Goal: Use online tool/utility: Use online tool/utility

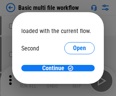
click at [73, 68] on span "Open" at bounding box center [79, 71] width 13 height 6
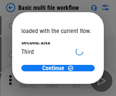
scroll to position [22, 0]
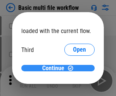
click at [55, 68] on span "Continue" at bounding box center [53, 68] width 22 height 6
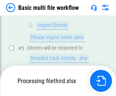
scroll to position [317, 0]
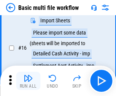
click at [28, 81] on img "button" at bounding box center [27, 78] width 9 height 9
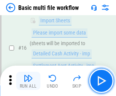
scroll to position [504, 0]
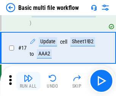
click at [28, 81] on img "button" at bounding box center [27, 78] width 9 height 9
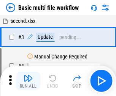
click at [28, 81] on img "button" at bounding box center [27, 78] width 9 height 9
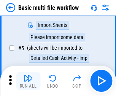
click at [28, 81] on img "button" at bounding box center [27, 78] width 9 height 9
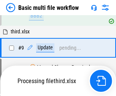
scroll to position [355, 0]
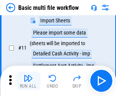
click at [28, 81] on img "button" at bounding box center [27, 78] width 9 height 9
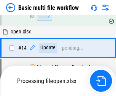
scroll to position [396, 0]
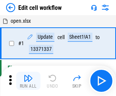
click at [28, 81] on img "button" at bounding box center [27, 78] width 9 height 9
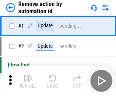
click at [28, 81] on img "button" at bounding box center [27, 78] width 9 height 9
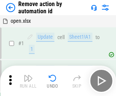
scroll to position [28, 0]
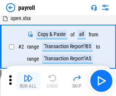
click at [28, 81] on img "button" at bounding box center [27, 78] width 9 height 9
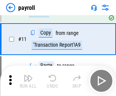
scroll to position [55, 0]
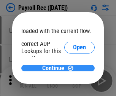
click at [55, 68] on span "Continue" at bounding box center [53, 68] width 22 height 6
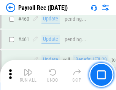
scroll to position [4039, 0]
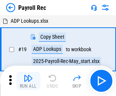
click at [28, 81] on img "button" at bounding box center [27, 78] width 9 height 9
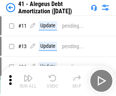
click at [28, 81] on img "button" at bounding box center [27, 78] width 9 height 9
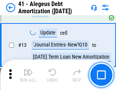
scroll to position [94, 0]
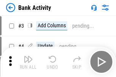
click at [28, 62] on img "button" at bounding box center [27, 59] width 9 height 9
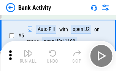
scroll to position [40, 0]
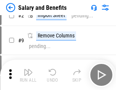
click at [28, 75] on img "button" at bounding box center [27, 72] width 9 height 9
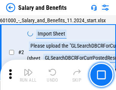
scroll to position [55, 0]
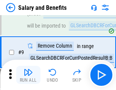
click at [28, 75] on img "button" at bounding box center [27, 72] width 9 height 9
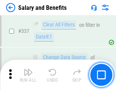
scroll to position [3548, 0]
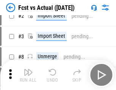
click at [28, 75] on img "button" at bounding box center [27, 72] width 9 height 9
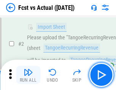
scroll to position [71, 0]
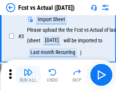
click at [28, 75] on img "button" at bounding box center [27, 72] width 9 height 9
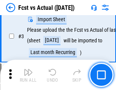
scroll to position [114, 0]
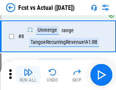
click at [28, 75] on img "button" at bounding box center [27, 72] width 9 height 9
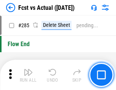
scroll to position [3587, 0]
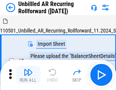
click at [28, 75] on img "button" at bounding box center [27, 72] width 9 height 9
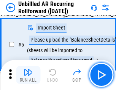
scroll to position [71, 0]
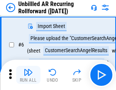
click at [28, 75] on img "button" at bounding box center [27, 72] width 9 height 9
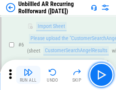
scroll to position [122, 0]
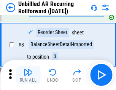
click at [28, 75] on img "button" at bounding box center [27, 72] width 9 height 9
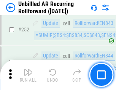
scroll to position [2574, 0]
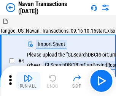
click at [28, 75] on img "button" at bounding box center [27, 78] width 9 height 9
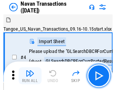
scroll to position [65, 0]
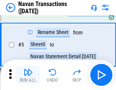
click at [28, 75] on img "button" at bounding box center [27, 72] width 9 height 9
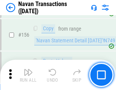
scroll to position [2457, 0]
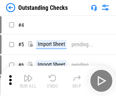
click at [28, 75] on img "button" at bounding box center [27, 78] width 9 height 9
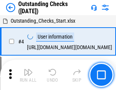
scroll to position [79, 0]
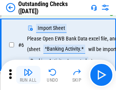
click at [28, 75] on img "button" at bounding box center [27, 72] width 9 height 9
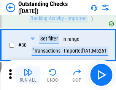
click at [28, 75] on img "button" at bounding box center [27, 72] width 9 height 9
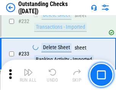
scroll to position [2301, 0]
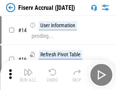
click at [28, 75] on img "button" at bounding box center [27, 72] width 9 height 9
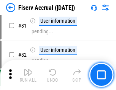
scroll to position [996, 0]
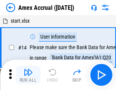
click at [28, 75] on img "button" at bounding box center [27, 72] width 9 height 9
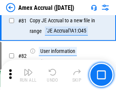
scroll to position [984, 0]
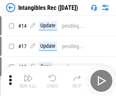
click at [28, 81] on img "button" at bounding box center [27, 78] width 9 height 9
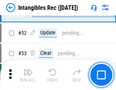
scroll to position [295, 0]
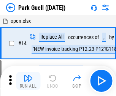
click at [28, 75] on img "button" at bounding box center [27, 78] width 9 height 9
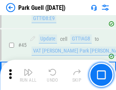
scroll to position [948, 0]
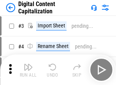
click at [28, 64] on img "button" at bounding box center [27, 66] width 9 height 9
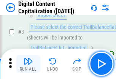
scroll to position [71, 0]
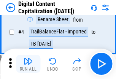
click at [28, 64] on img "button" at bounding box center [27, 60] width 9 height 9
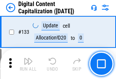
scroll to position [804, 0]
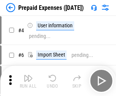
click at [28, 75] on img "button" at bounding box center [27, 78] width 9 height 9
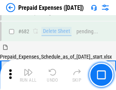
scroll to position [2084, 0]
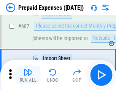
click at [28, 75] on img "button" at bounding box center [27, 72] width 9 height 9
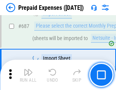
scroll to position [2122, 0]
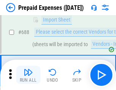
click at [28, 75] on img "button" at bounding box center [27, 72] width 9 height 9
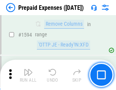
scroll to position [7379, 0]
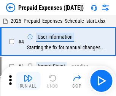
click at [28, 81] on img "button" at bounding box center [27, 78] width 9 height 9
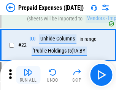
click at [28, 75] on img "button" at bounding box center [27, 72] width 9 height 9
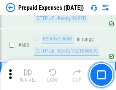
scroll to position [2639, 0]
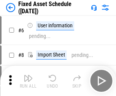
click at [28, 81] on img "button" at bounding box center [27, 78] width 9 height 9
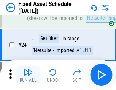
click at [28, 75] on img "button" at bounding box center [27, 72] width 9 height 9
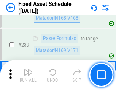
scroll to position [2348, 0]
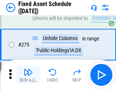
click at [28, 75] on img "button" at bounding box center [27, 72] width 9 height 9
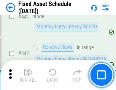
scroll to position [3388, 0]
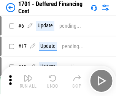
click at [28, 81] on img "button" at bounding box center [27, 78] width 9 height 9
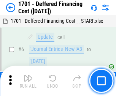
scroll to position [91, 0]
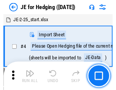
scroll to position [43, 0]
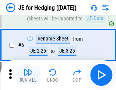
click at [28, 75] on img "button" at bounding box center [27, 72] width 9 height 9
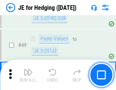
scroll to position [491, 0]
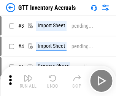
click at [28, 75] on img "button" at bounding box center [27, 78] width 9 height 9
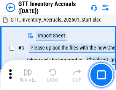
scroll to position [49, 0]
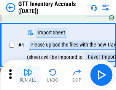
click at [28, 75] on img "button" at bounding box center [27, 72] width 9 height 9
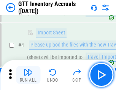
scroll to position [88, 0]
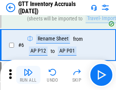
click at [28, 75] on img "button" at bounding box center [27, 72] width 9 height 9
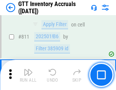
scroll to position [5752, 0]
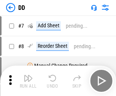
click at [28, 81] on img "button" at bounding box center [27, 78] width 9 height 9
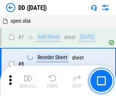
scroll to position [73, 0]
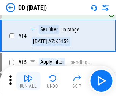
click at [28, 81] on img "button" at bounding box center [27, 78] width 9 height 9
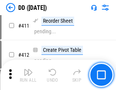
scroll to position [3435, 0]
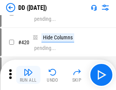
click at [28, 75] on img "button" at bounding box center [27, 72] width 9 height 9
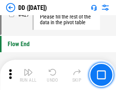
scroll to position [3627, 0]
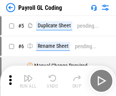
click at [28, 81] on img "button" at bounding box center [27, 78] width 9 height 9
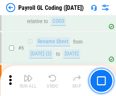
scroll to position [91, 0]
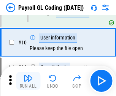
click at [28, 81] on img "button" at bounding box center [27, 78] width 9 height 9
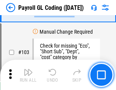
scroll to position [1778, 0]
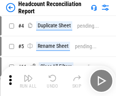
click at [28, 81] on img "button" at bounding box center [27, 78] width 9 height 9
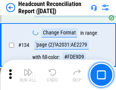
scroll to position [911, 0]
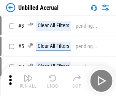
click at [28, 81] on img "button" at bounding box center [27, 78] width 9 height 9
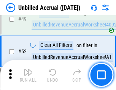
scroll to position [687, 0]
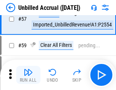
click at [28, 75] on img "button" at bounding box center [27, 72] width 9 height 9
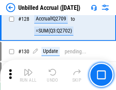
scroll to position [2257, 0]
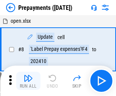
click at [28, 81] on img "button" at bounding box center [27, 78] width 9 height 9
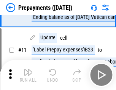
scroll to position [47, 0]
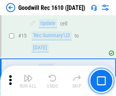
scroll to position [130, 0]
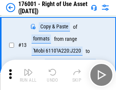
scroll to position [49, 0]
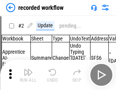
click at [28, 75] on img "button" at bounding box center [27, 72] width 9 height 9
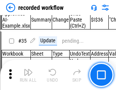
scroll to position [2369, 0]
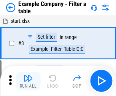
click at [28, 81] on img "button" at bounding box center [27, 78] width 9 height 9
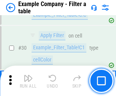
scroll to position [693, 0]
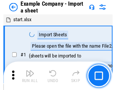
scroll to position [64, 0]
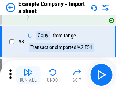
click at [28, 75] on img "button" at bounding box center [27, 72] width 9 height 9
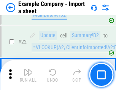
scroll to position [167, 0]
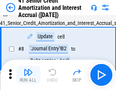
click at [28, 75] on img "button" at bounding box center [27, 72] width 9 height 9
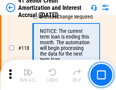
scroll to position [715, 0]
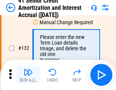
click at [28, 75] on img "button" at bounding box center [27, 72] width 9 height 9
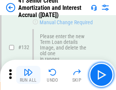
scroll to position [792, 0]
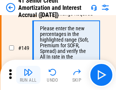
click at [28, 75] on img "button" at bounding box center [27, 72] width 9 height 9
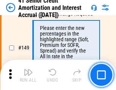
scroll to position [872, 0]
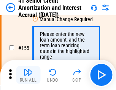
click at [28, 75] on img "button" at bounding box center [27, 72] width 9 height 9
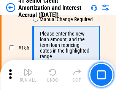
scroll to position [924, 0]
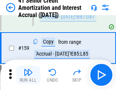
click at [28, 75] on img "button" at bounding box center [27, 72] width 9 height 9
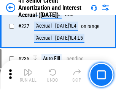
scroll to position [1697, 0]
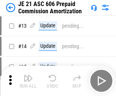
click at [28, 75] on img "button" at bounding box center [27, 78] width 9 height 9
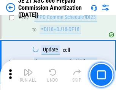
scroll to position [1394, 0]
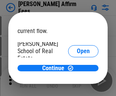
click at [77, 88] on span "Open" at bounding box center [83, 91] width 13 height 6
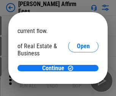
click at [77, 79] on span "Open" at bounding box center [83, 82] width 13 height 6
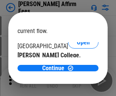
click at [77, 71] on span "Open" at bounding box center [83, 74] width 13 height 6
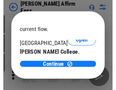
scroll to position [119, 0]
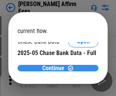
click at [55, 68] on span "Continue" at bounding box center [53, 68] width 22 height 6
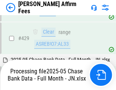
scroll to position [1952, 0]
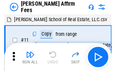
scroll to position [8, 0]
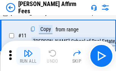
click at [28, 56] on img "button" at bounding box center [27, 53] width 9 height 9
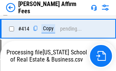
scroll to position [1515, 0]
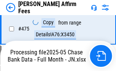
scroll to position [1988, 0]
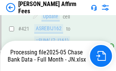
scroll to position [1961, 0]
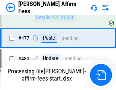
scroll to position [2022, 0]
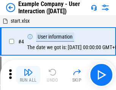
click at [28, 75] on img "button" at bounding box center [27, 72] width 9 height 9
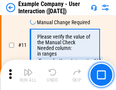
scroll to position [164, 0]
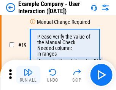
click at [28, 75] on img "button" at bounding box center [27, 72] width 9 height 9
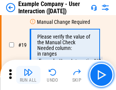
click at [28, 75] on img "button" at bounding box center [27, 72] width 9 height 9
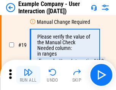
click at [28, 75] on img "button" at bounding box center [27, 72] width 9 height 9
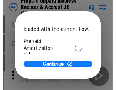
scroll to position [45, 0]
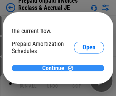
click at [55, 68] on span "Continue" at bounding box center [53, 68] width 22 height 6
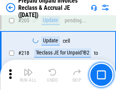
scroll to position [982, 0]
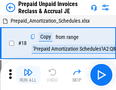
click at [28, 75] on img "button" at bounding box center [27, 72] width 9 height 9
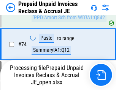
scroll to position [541, 0]
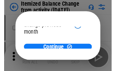
scroll to position [55, 0]
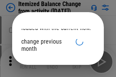
click at [55, 62] on span "Continue" at bounding box center [53, 65] width 22 height 6
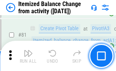
scroll to position [914, 0]
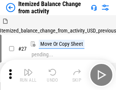
scroll to position [12, 0]
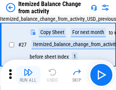
click at [28, 75] on img "button" at bounding box center [27, 72] width 9 height 9
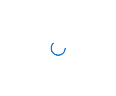
scroll to position [3, 0]
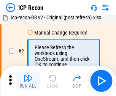
click at [28, 81] on img "button" at bounding box center [27, 78] width 9 height 9
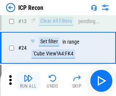
click at [28, 81] on img "button" at bounding box center [27, 78] width 9 height 9
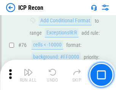
scroll to position [681, 0]
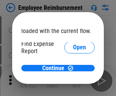
click at [73, 88] on span "Open" at bounding box center [79, 91] width 13 height 6
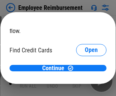
scroll to position [44, 0]
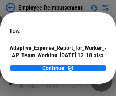
click at [85, 64] on span "Open" at bounding box center [91, 67] width 13 height 6
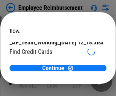
scroll to position [79, 0]
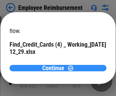
click at [55, 68] on span "Continue" at bounding box center [53, 68] width 22 height 6
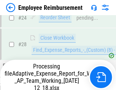
scroll to position [354, 0]
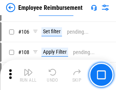
click at [28, 75] on img "button" at bounding box center [27, 72] width 9 height 9
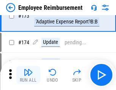
click at [28, 75] on img "button" at bounding box center [27, 72] width 9 height 9
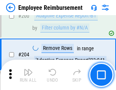
scroll to position [1917, 0]
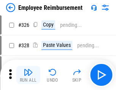
click at [28, 75] on img "button" at bounding box center [27, 72] width 9 height 9
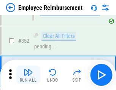
click at [28, 75] on img "button" at bounding box center [27, 72] width 9 height 9
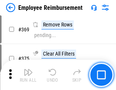
scroll to position [3907, 0]
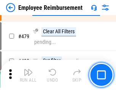
click at [28, 75] on img "button" at bounding box center [27, 72] width 9 height 9
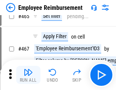
click at [28, 75] on img "button" at bounding box center [27, 72] width 9 height 9
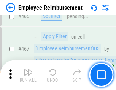
click at [28, 75] on img "button" at bounding box center [27, 72] width 9 height 9
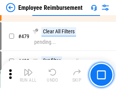
scroll to position [4680, 0]
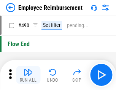
click at [28, 75] on img "button" at bounding box center [27, 72] width 9 height 9
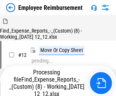
scroll to position [26, 0]
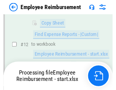
scroll to position [154, 0]
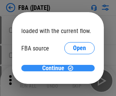
click at [55, 68] on span "Continue" at bounding box center [53, 68] width 22 height 6
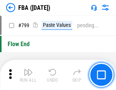
scroll to position [6751, 0]
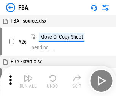
scroll to position [8, 0]
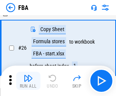
click at [28, 81] on img "button" at bounding box center [27, 78] width 9 height 9
